Goal: Transaction & Acquisition: Register for event/course

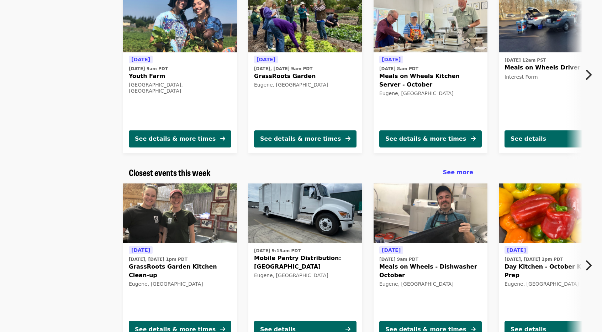
scroll to position [89, 0]
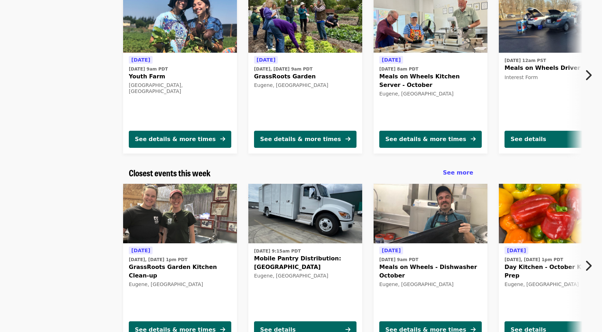
click at [587, 74] on icon "chevron-right icon" at bounding box center [588, 75] width 7 height 14
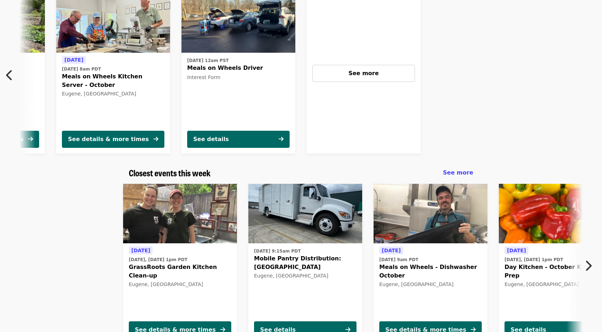
scroll to position [0, 325]
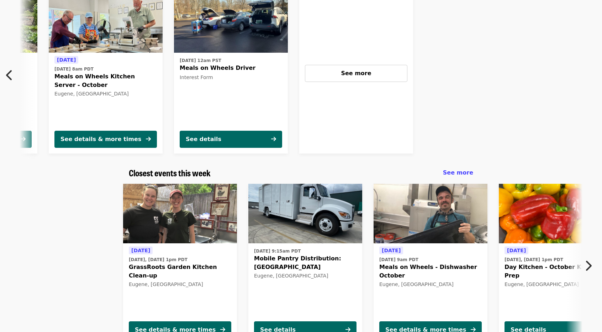
click at [588, 263] on icon "chevron-right icon" at bounding box center [588, 266] width 7 height 14
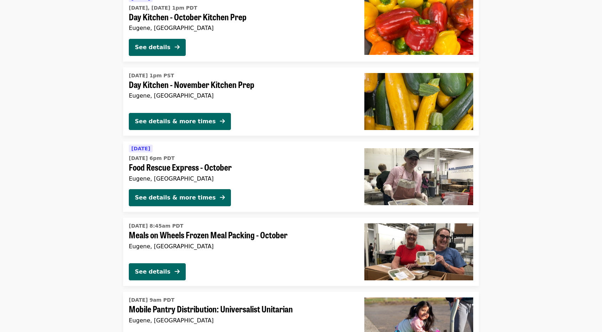
scroll to position [1502, 0]
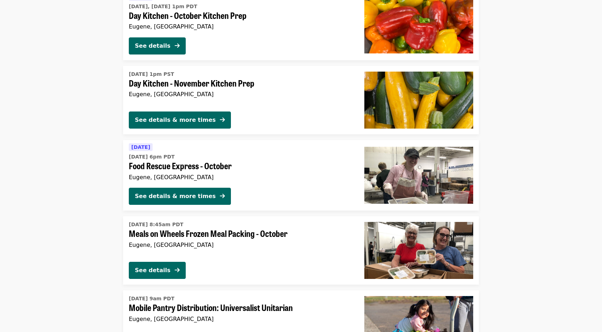
click at [205, 166] on span "Food Rescue Express - October" at bounding box center [241, 165] width 224 height 10
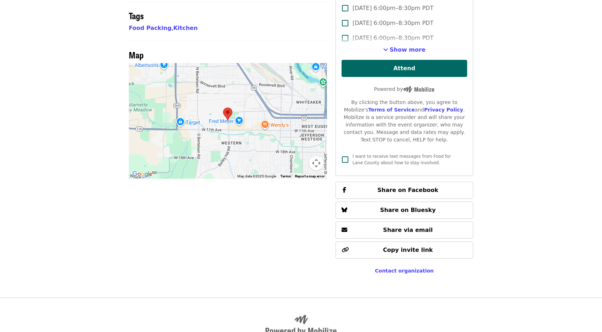
scroll to position [432, 0]
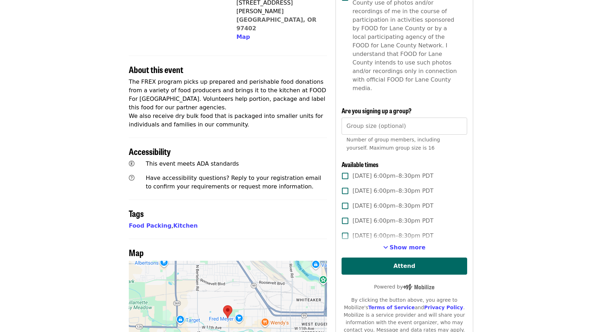
scroll to position [0, 0]
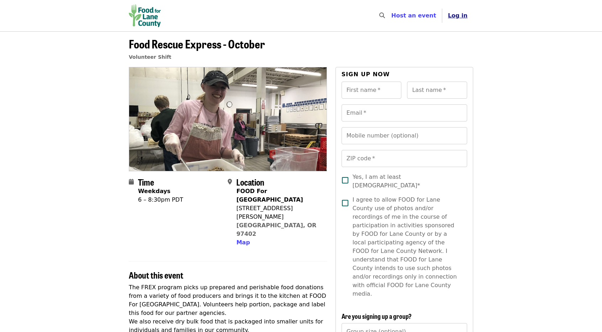
click at [460, 14] on span "Log in" at bounding box center [458, 15] width 20 height 7
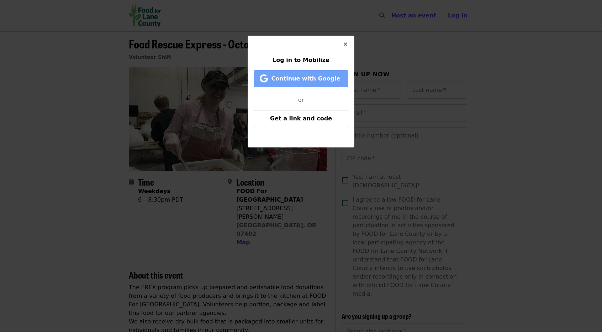
click at [296, 80] on span "Continue with Google" at bounding box center [305, 78] width 69 height 7
